Goal: Navigation & Orientation: Find specific page/section

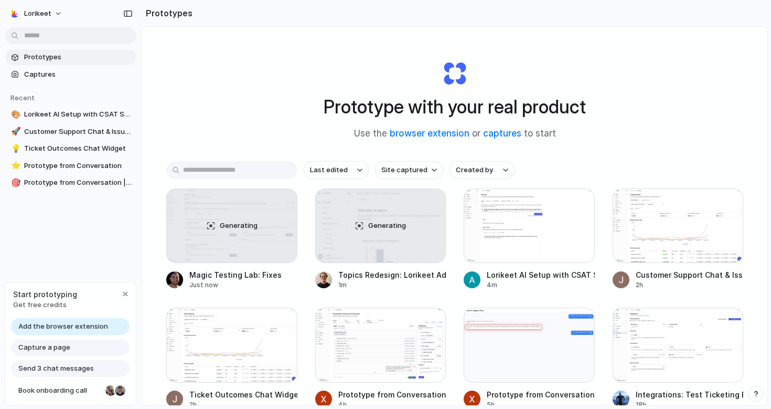
click at [91, 327] on span "Add the browser extension" at bounding box center [63, 326] width 90 height 10
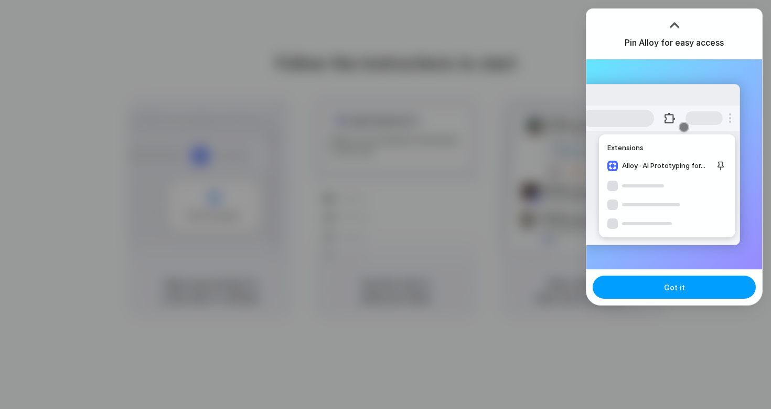
click at [674, 289] on span "Got it" at bounding box center [674, 287] width 21 height 11
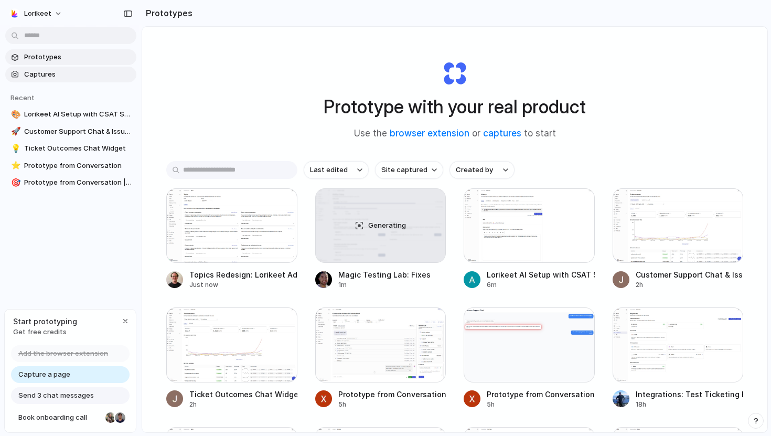
click at [38, 76] on span "Captures" at bounding box center [78, 74] width 108 height 10
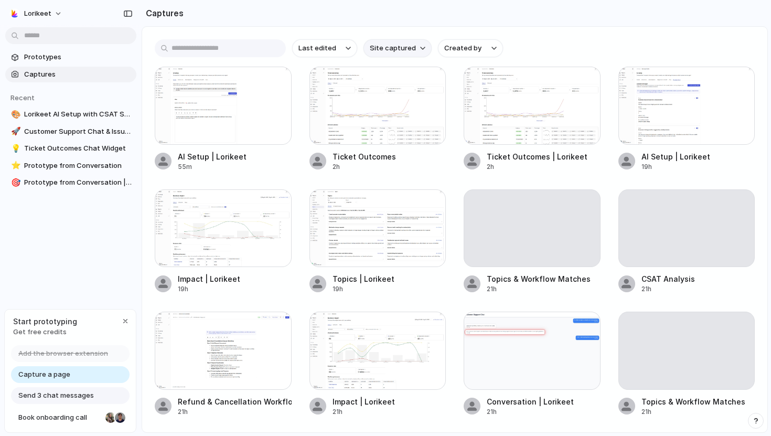
click at [422, 51] on button "Site captured" at bounding box center [398, 48] width 68 height 18
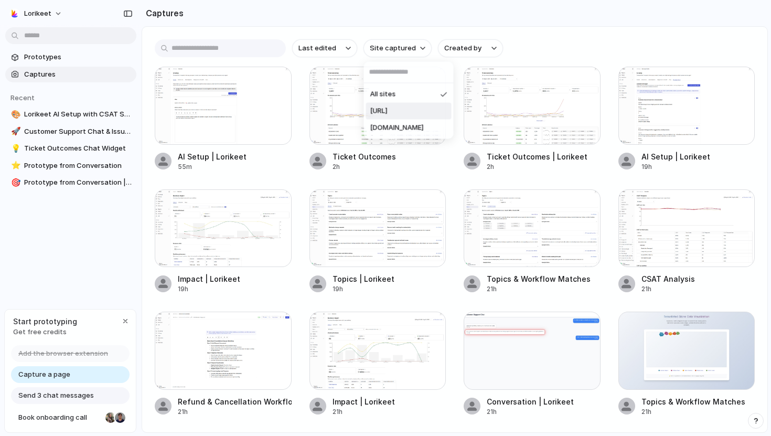
click at [388, 113] on span "lorikeetcx.ai" at bounding box center [378, 111] width 17 height 10
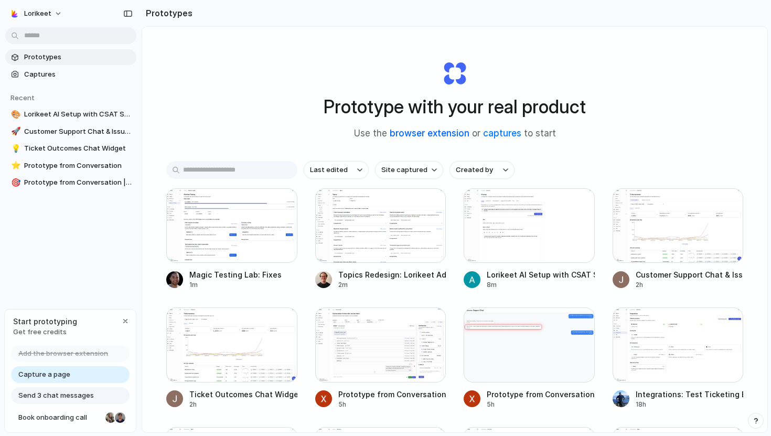
click at [446, 135] on link "browser extension" at bounding box center [430, 133] width 80 height 10
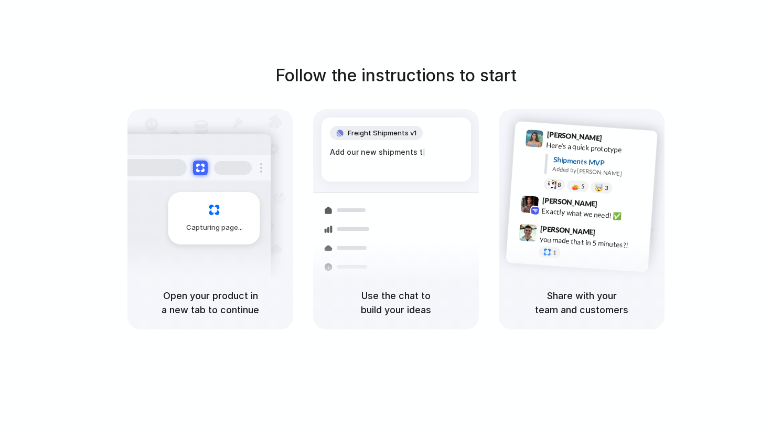
click at [206, 300] on h5 "Open your product in a new tab to continue" at bounding box center [210, 303] width 141 height 28
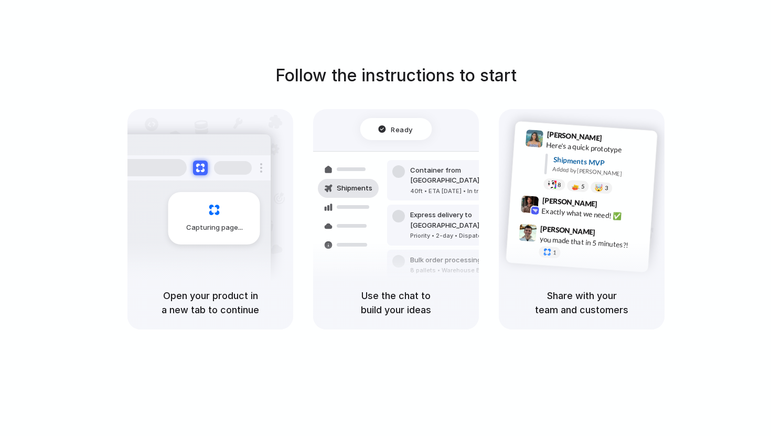
click at [386, 218] on div at bounding box center [386, 218] width 0 height 0
click at [515, 79] on h1 "Follow the instructions to start" at bounding box center [395, 75] width 241 height 25
